Goal: Task Accomplishment & Management: Manage account settings

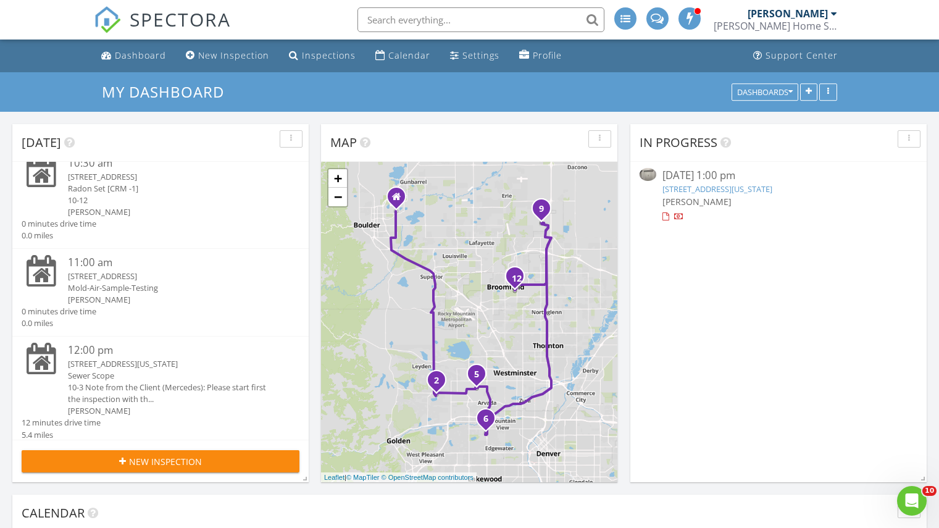
scroll to position [323, 0]
click at [96, 351] on div "12:00 pm" at bounding box center [172, 349] width 209 height 15
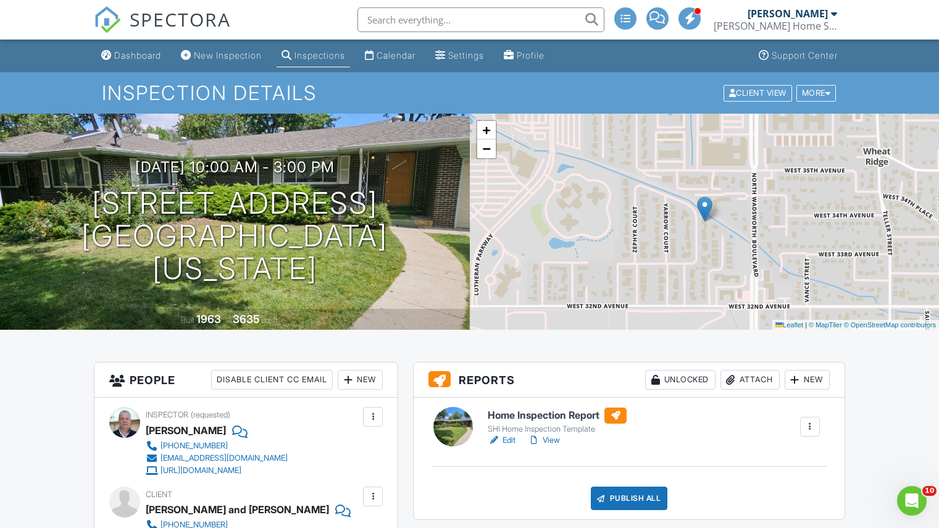
click at [530, 416] on h6 "Home Inspection Report" at bounding box center [557, 415] width 139 height 16
click at [622, 488] on div "Publish All" at bounding box center [629, 497] width 77 height 23
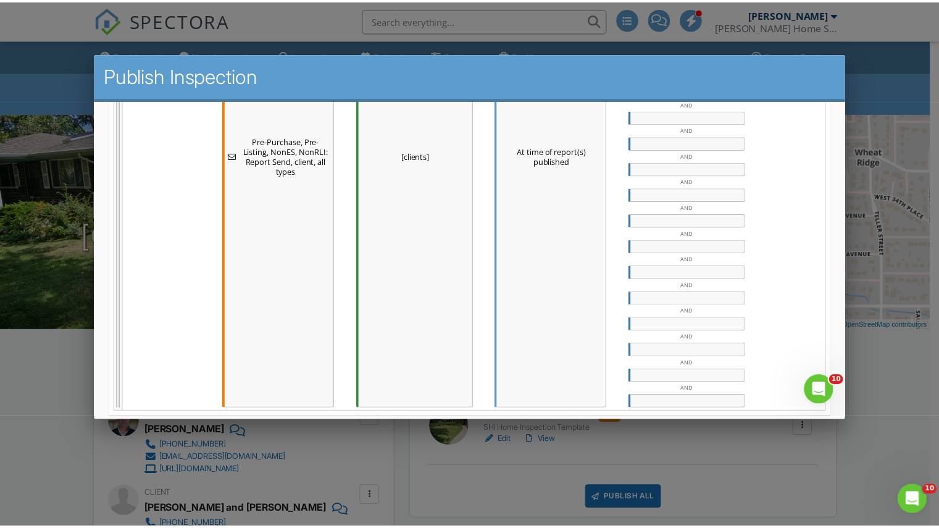
scroll to position [980, 0]
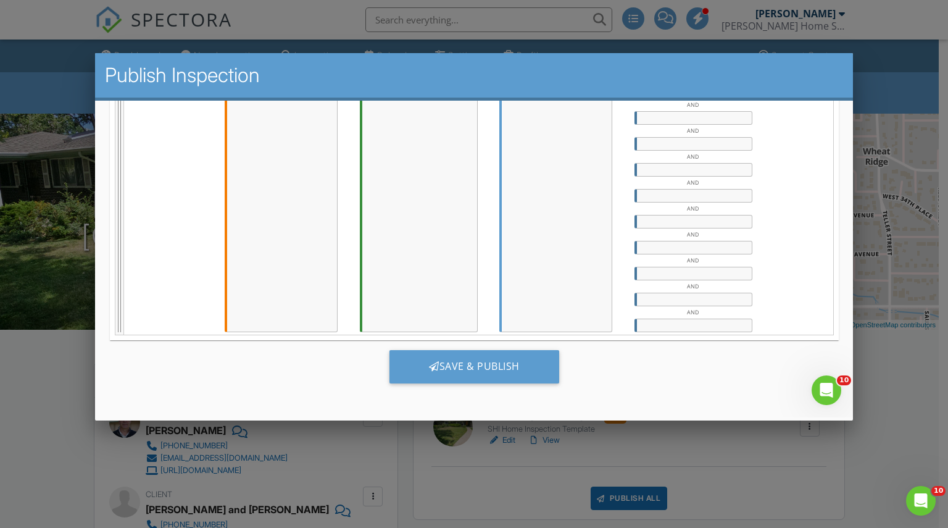
click at [902, 402] on div at bounding box center [474, 268] width 948 height 660
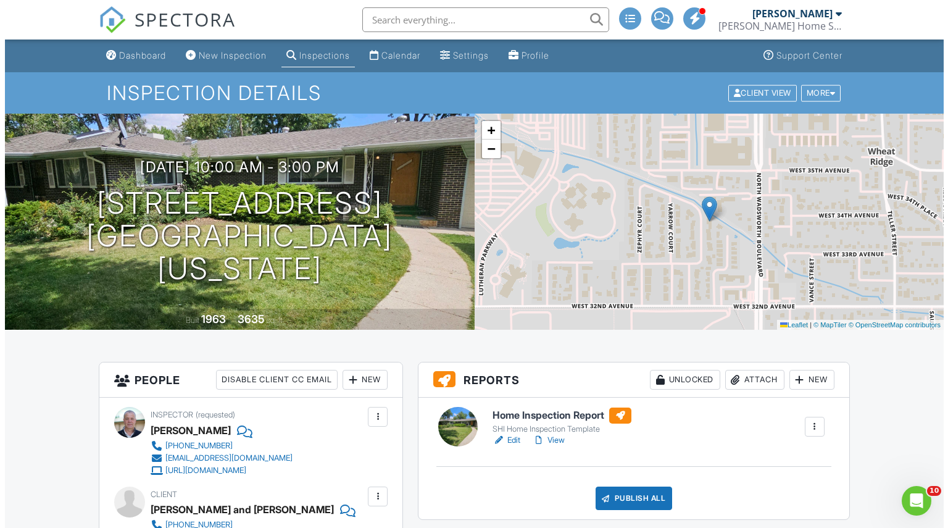
scroll to position [0, 0]
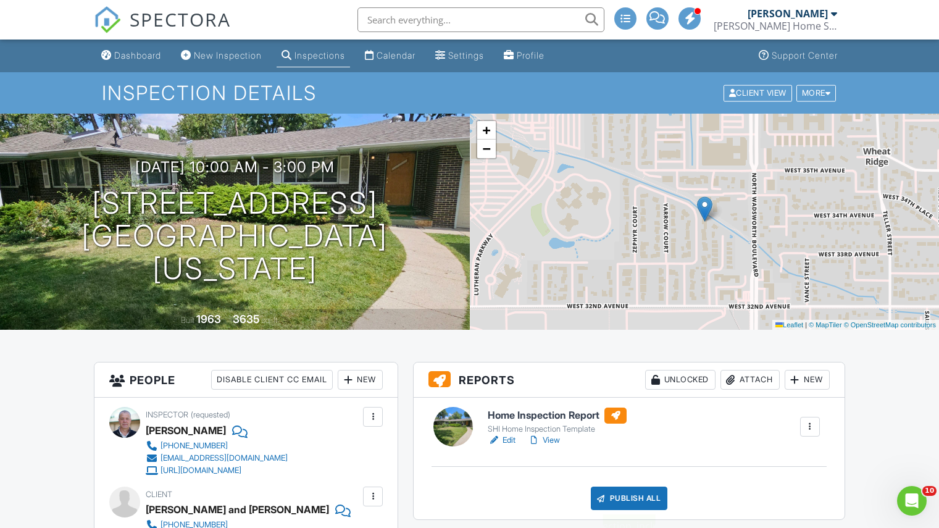
click at [636, 497] on div "Publish All" at bounding box center [629, 497] width 77 height 23
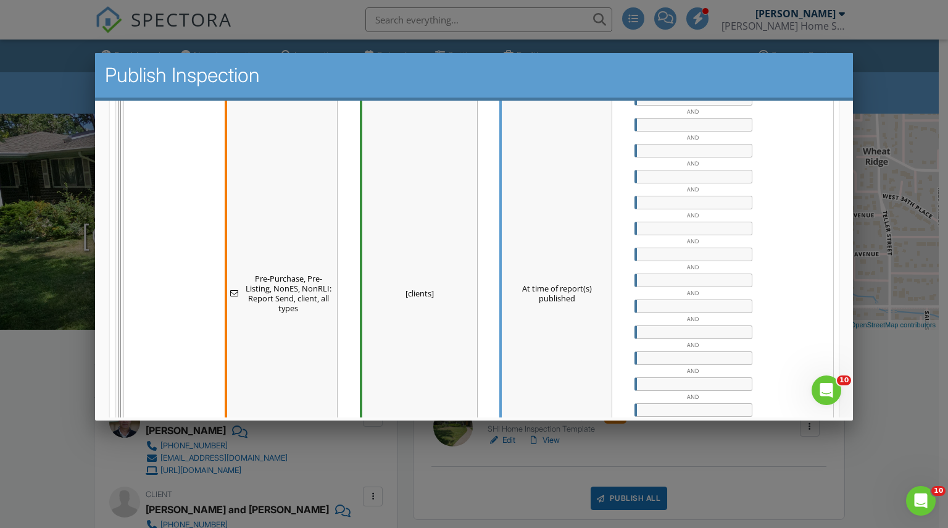
scroll to position [980, 0]
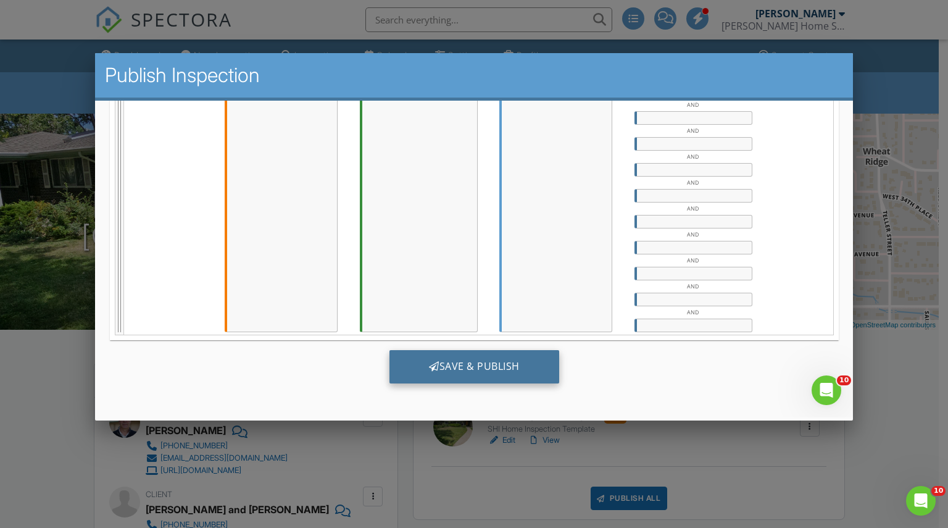
click at [459, 357] on div "Save & Publish" at bounding box center [474, 365] width 170 height 33
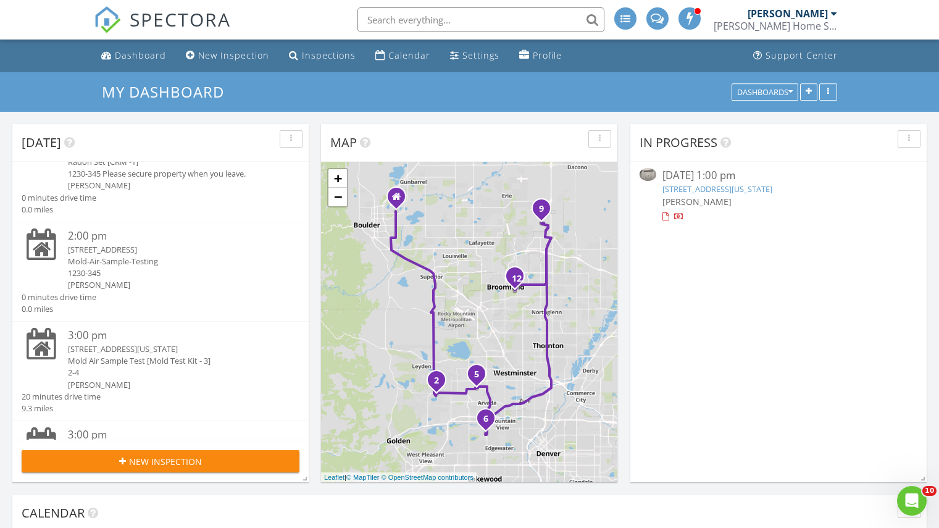
scroll to position [747, 0]
click at [81, 236] on div "2:00 pm" at bounding box center [172, 235] width 209 height 15
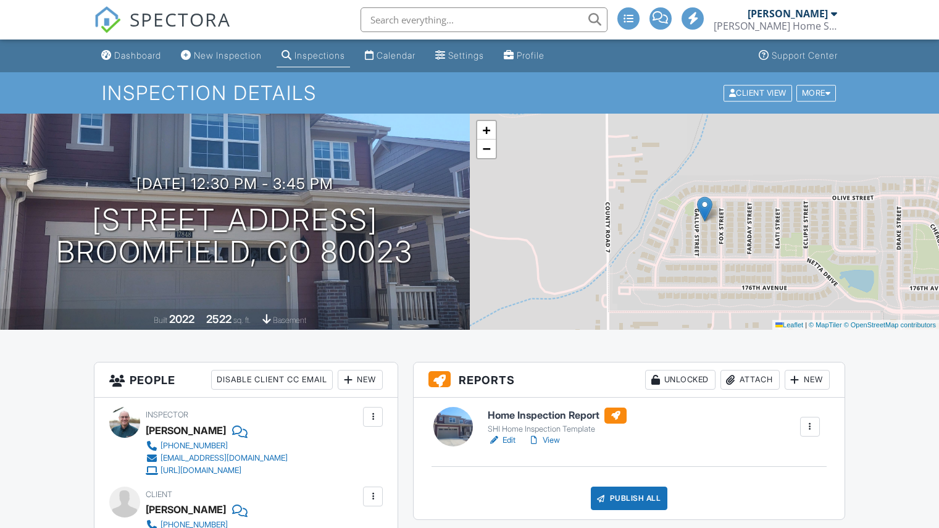
click at [547, 412] on h6 "Home Inspection Report" at bounding box center [557, 415] width 139 height 16
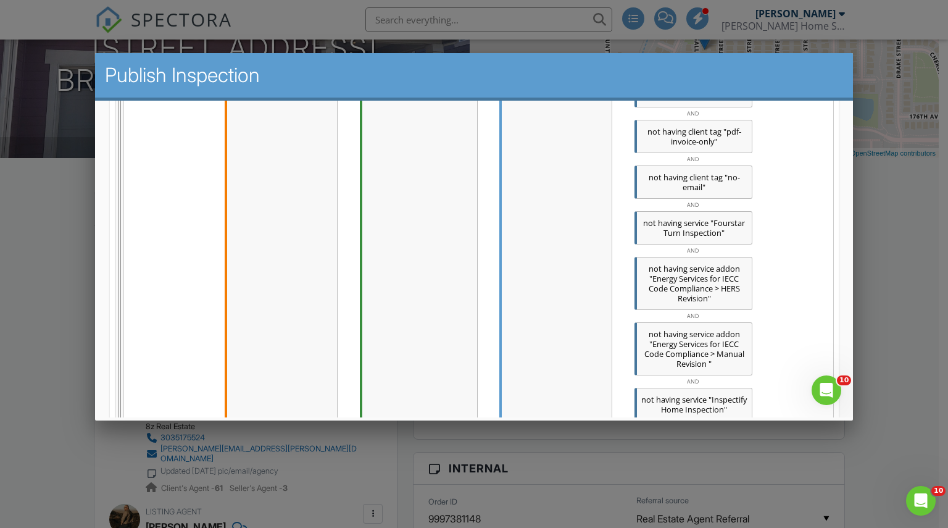
scroll to position [1944, 0]
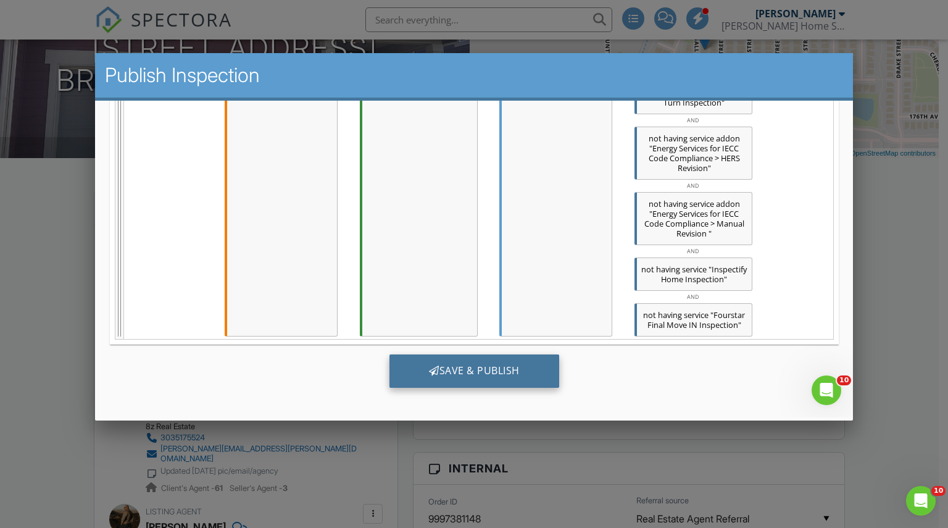
click at [470, 371] on div "Save & Publish" at bounding box center [474, 370] width 170 height 33
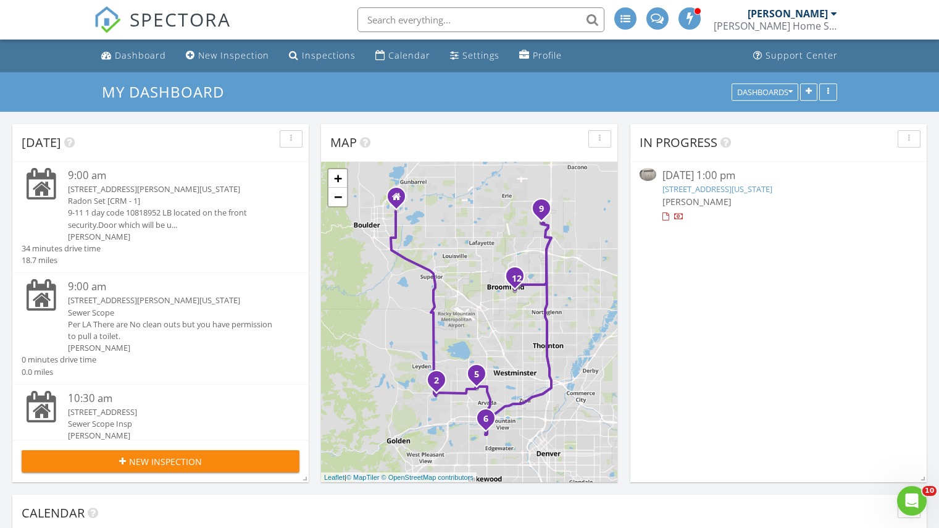
click at [110, 184] on div "6266 Holman St , Arvada, Colorado 80004" at bounding box center [172, 189] width 209 height 12
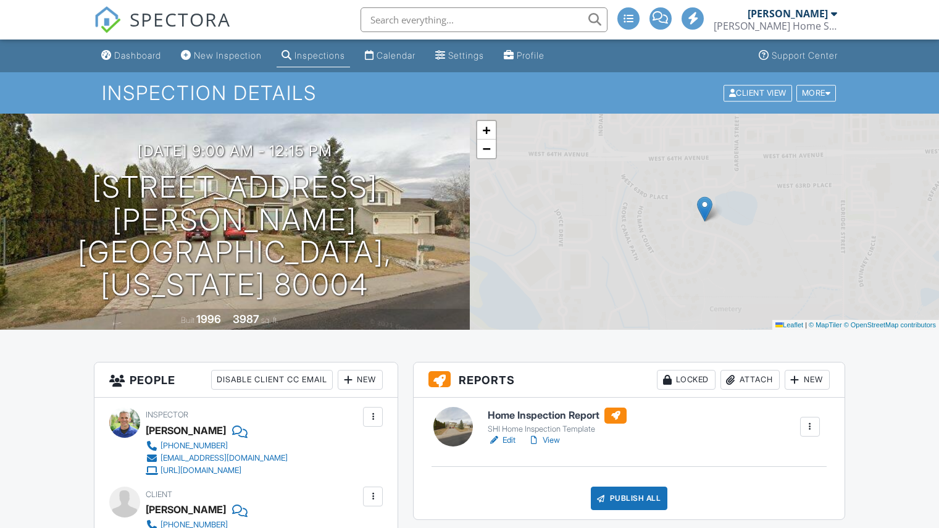
click at [521, 418] on h6 "Home Inspection Report" at bounding box center [557, 415] width 139 height 16
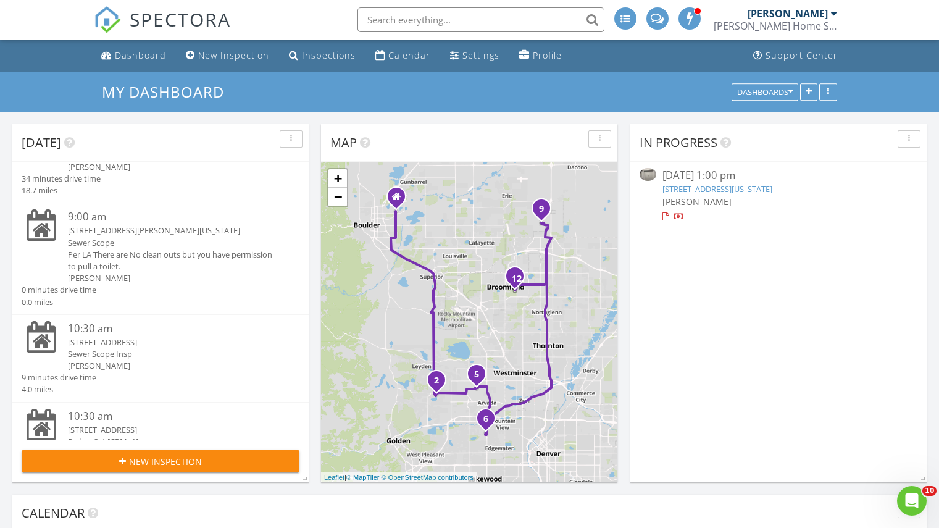
scroll to position [70, 0]
click at [91, 327] on div "10:30 am" at bounding box center [172, 327] width 209 height 15
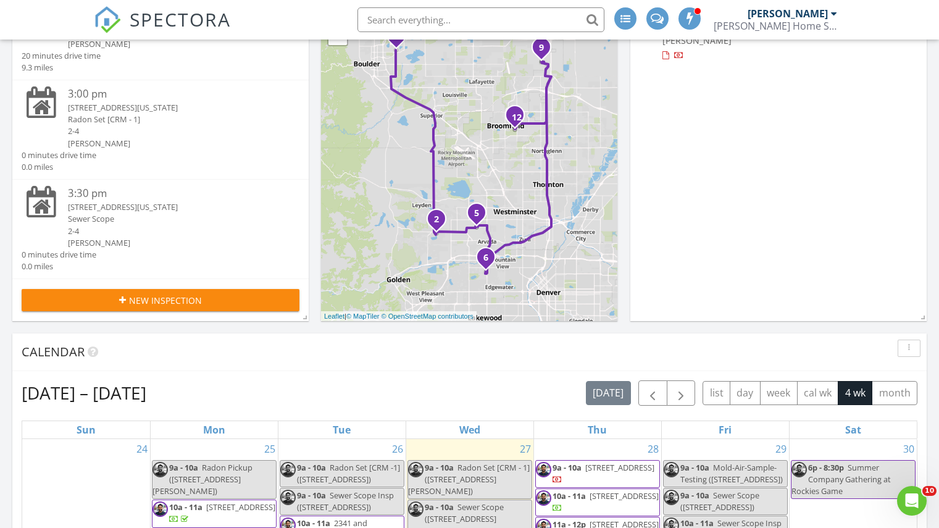
scroll to position [159, 0]
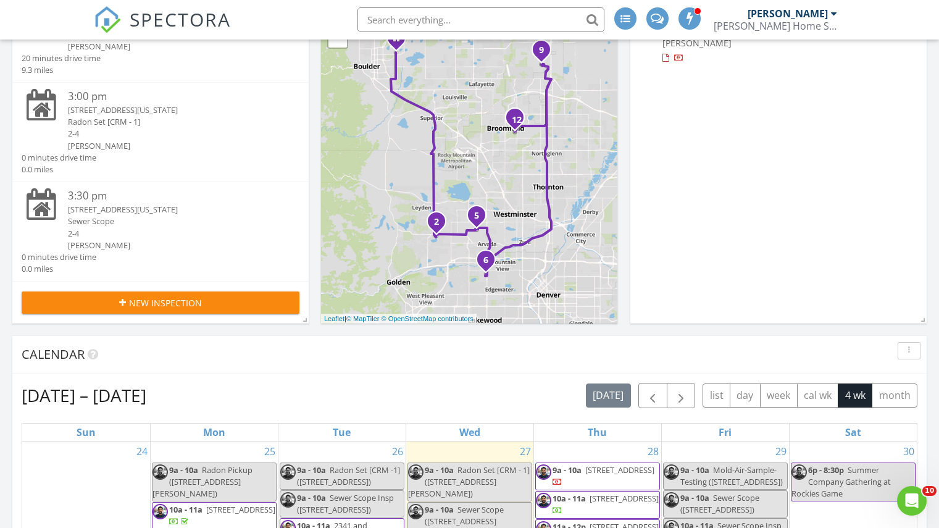
click at [83, 210] on div "3824 Red Deer Trl Unit B, Broomfield, Colorado 80020" at bounding box center [172, 210] width 209 height 12
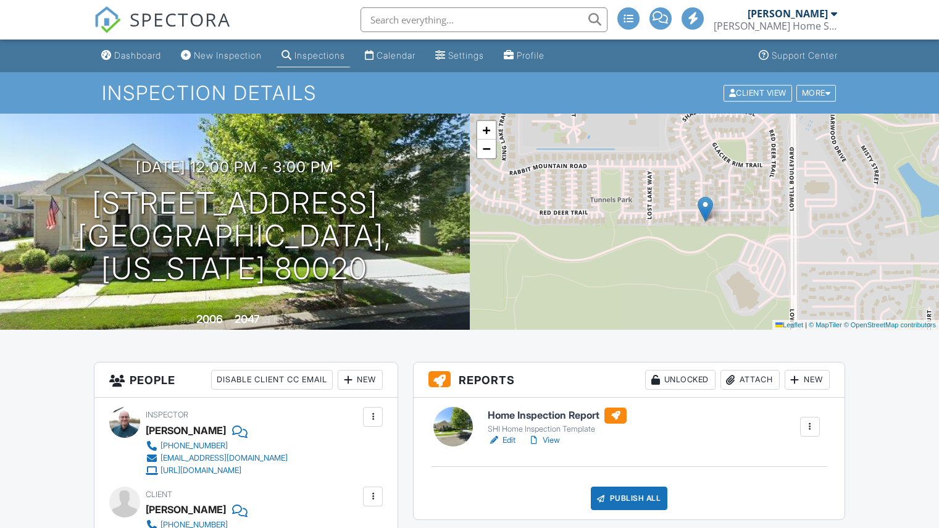
click at [530, 417] on h6 "Home Inspection Report" at bounding box center [557, 415] width 139 height 16
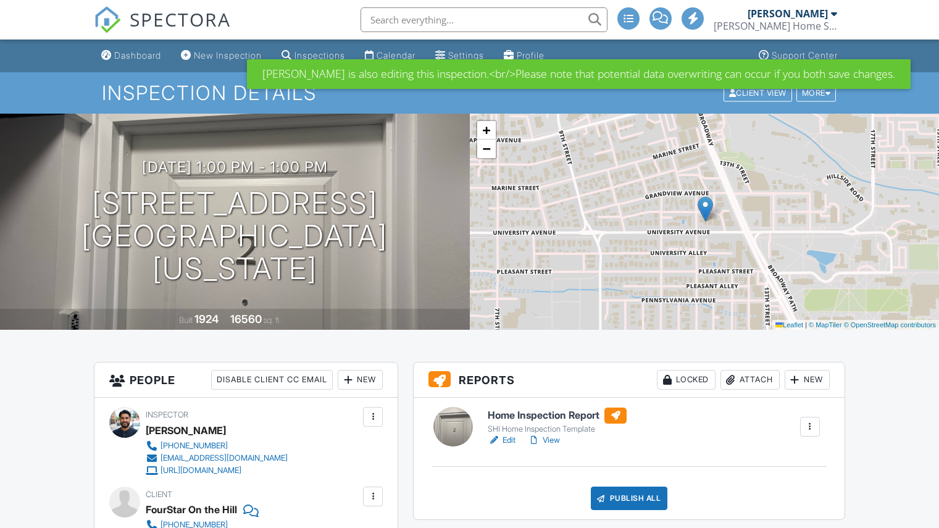
click at [756, 386] on div "Attach" at bounding box center [749, 380] width 59 height 20
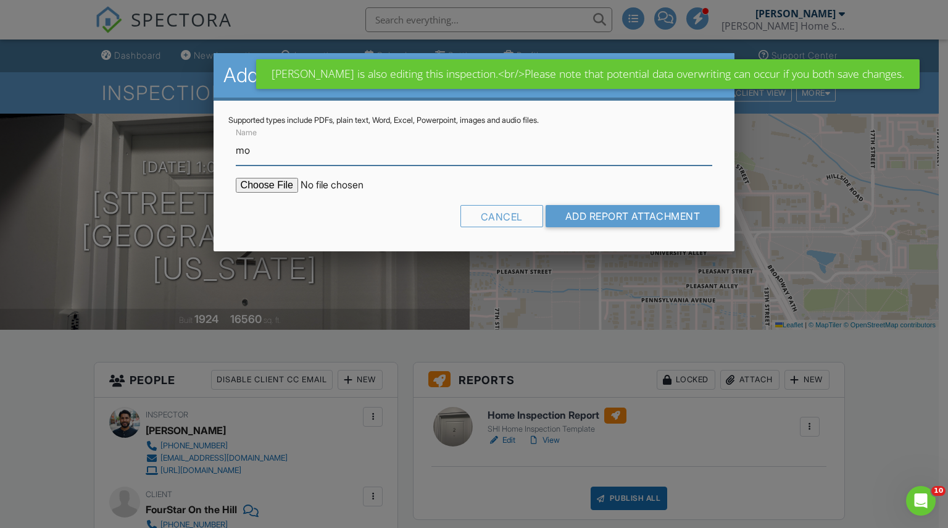
type input "Mold Air Sample Results"
click at [281, 186] on input "file" at bounding box center [341, 185] width 210 height 15
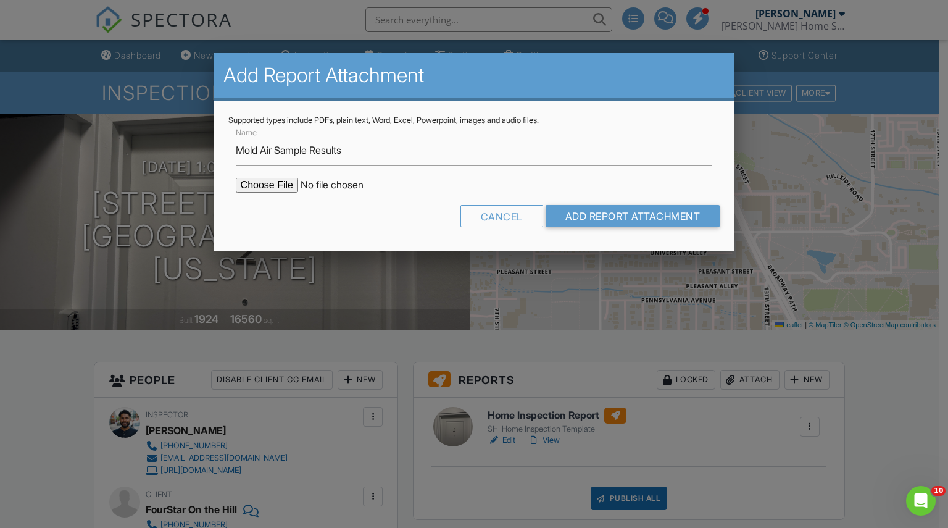
type input "C:\fakepath\1101 University Ave B02_MoldReport.pdf"
click at [589, 205] on input "Add Report Attachment" at bounding box center [633, 216] width 175 height 22
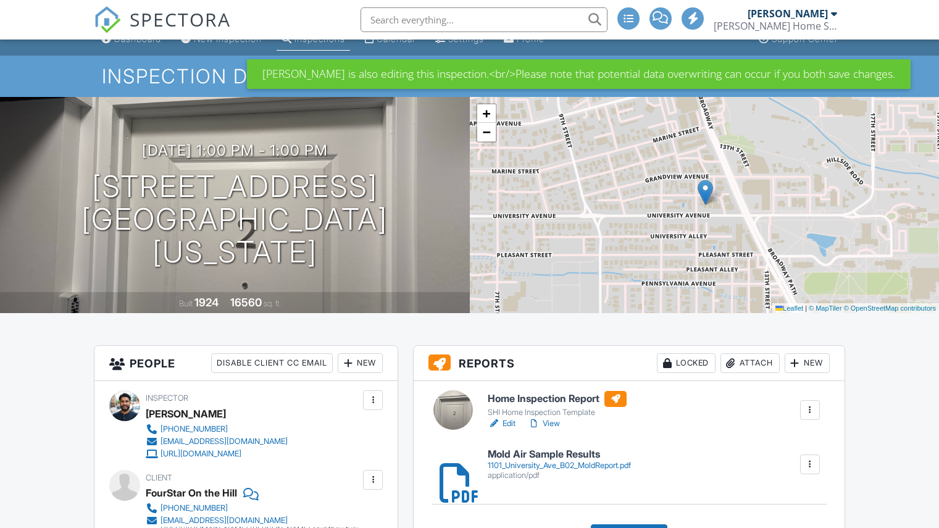
click at [555, 394] on h6 "Home Inspection Report" at bounding box center [557, 399] width 139 height 16
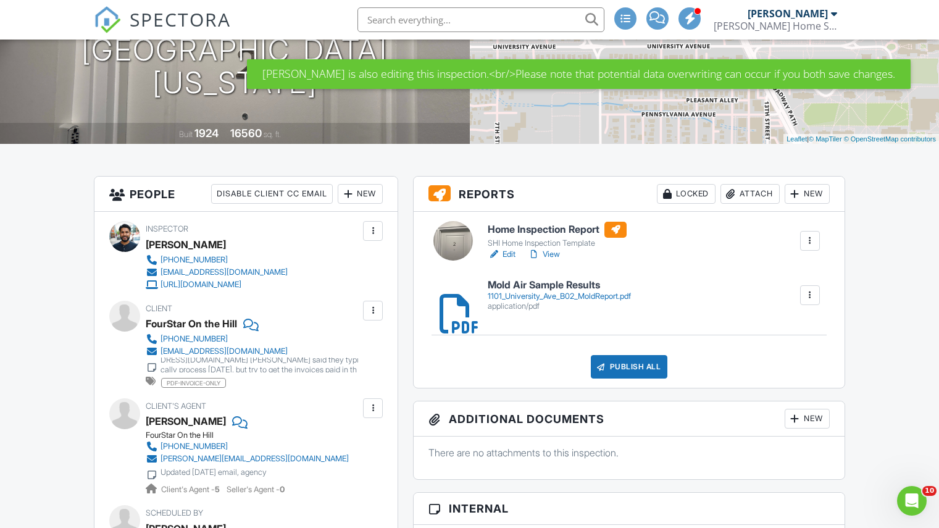
click at [621, 364] on div "Publish All" at bounding box center [629, 366] width 77 height 23
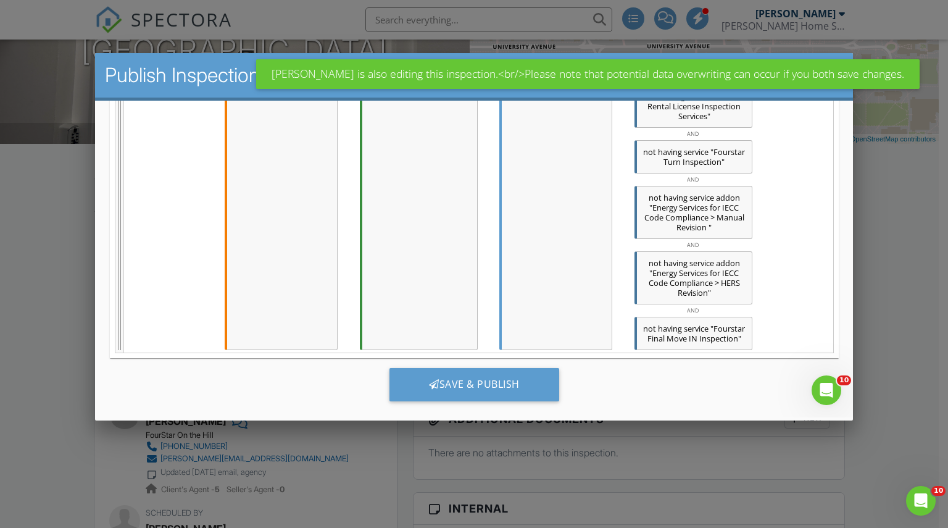
scroll to position [1123, 0]
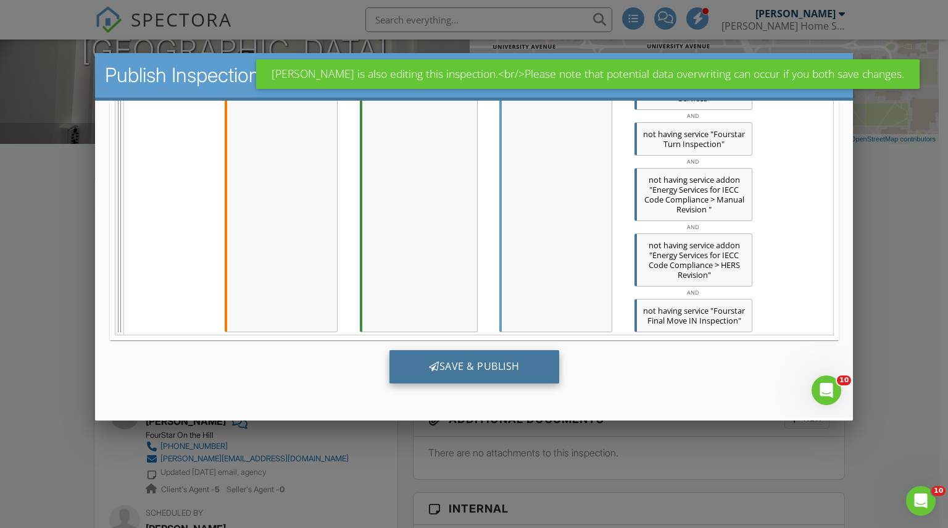
click at [451, 359] on div "Save & Publish" at bounding box center [474, 365] width 170 height 33
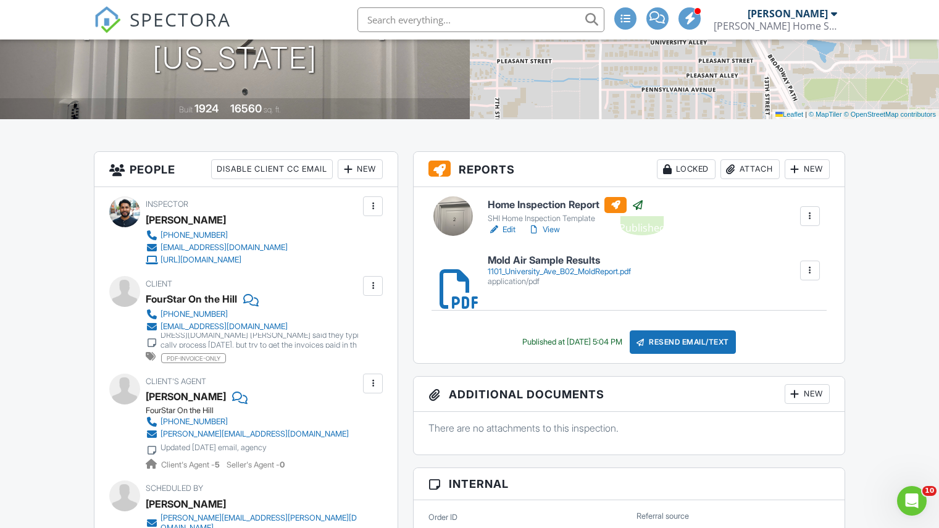
scroll to position [215, 0]
